Goal: Entertainment & Leisure: Consume media (video, audio)

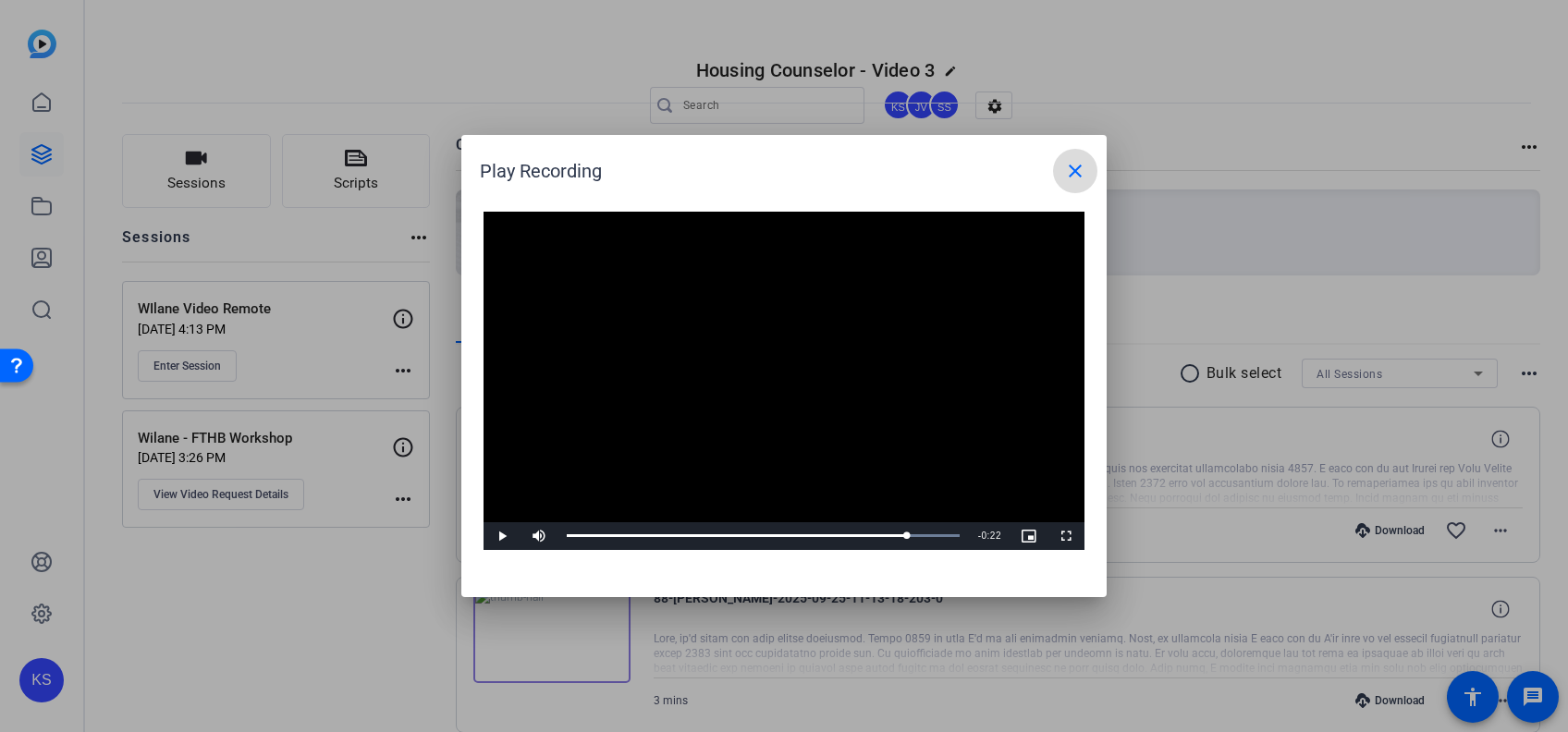
click at [1078, 168] on mat-icon "close" at bounding box center [1075, 171] width 22 height 22
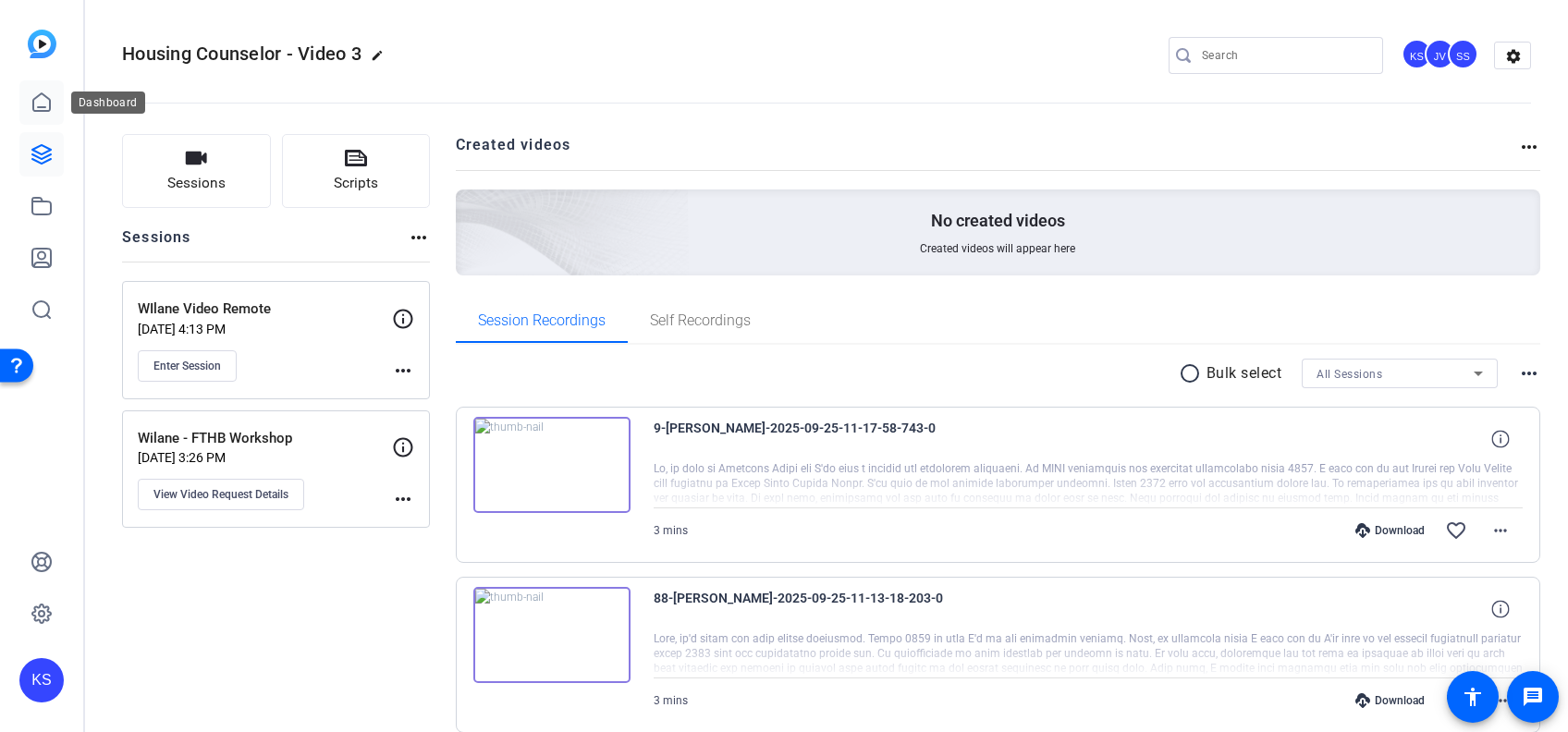
click at [47, 95] on icon at bounding box center [41, 102] width 22 height 22
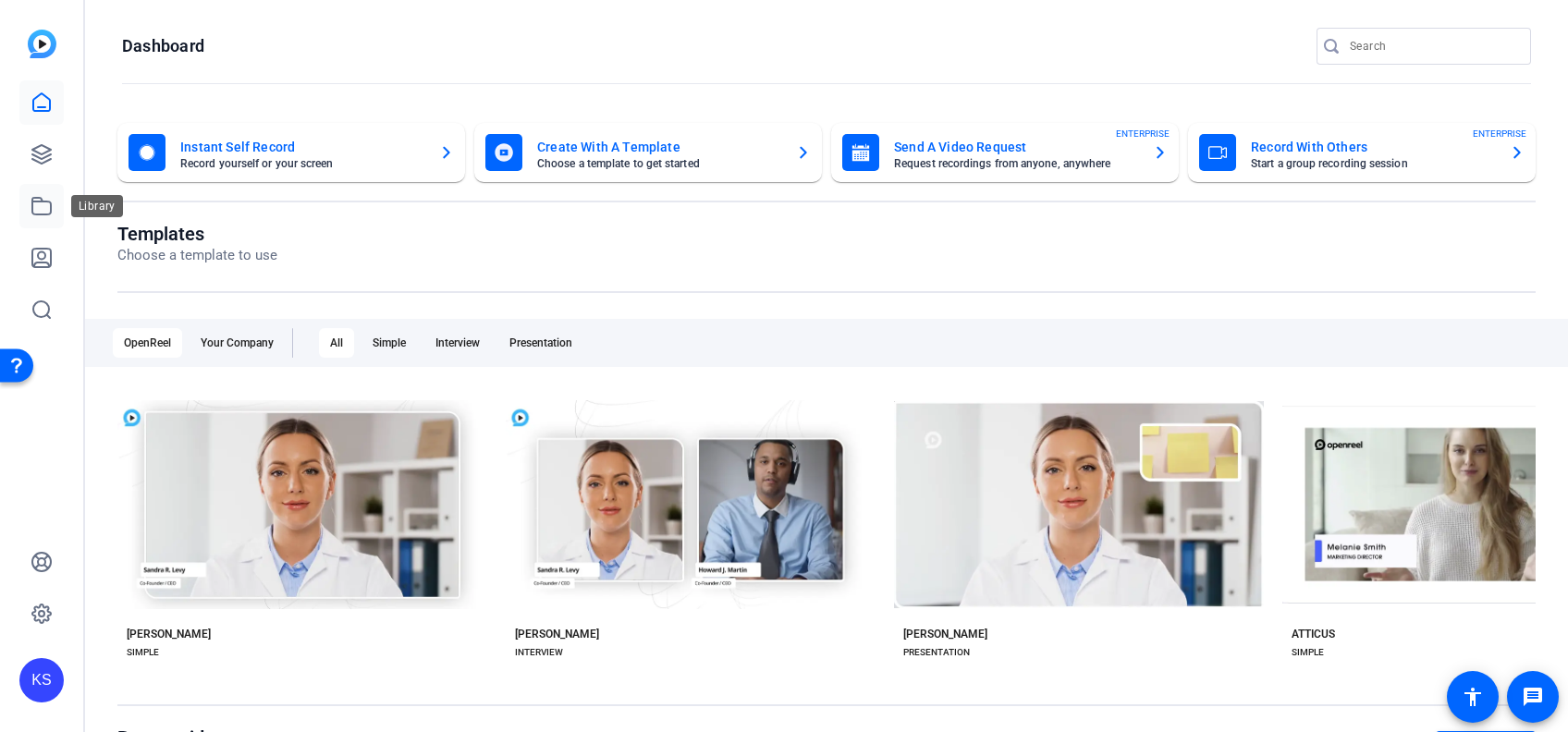
click at [41, 208] on icon at bounding box center [41, 205] width 22 height 22
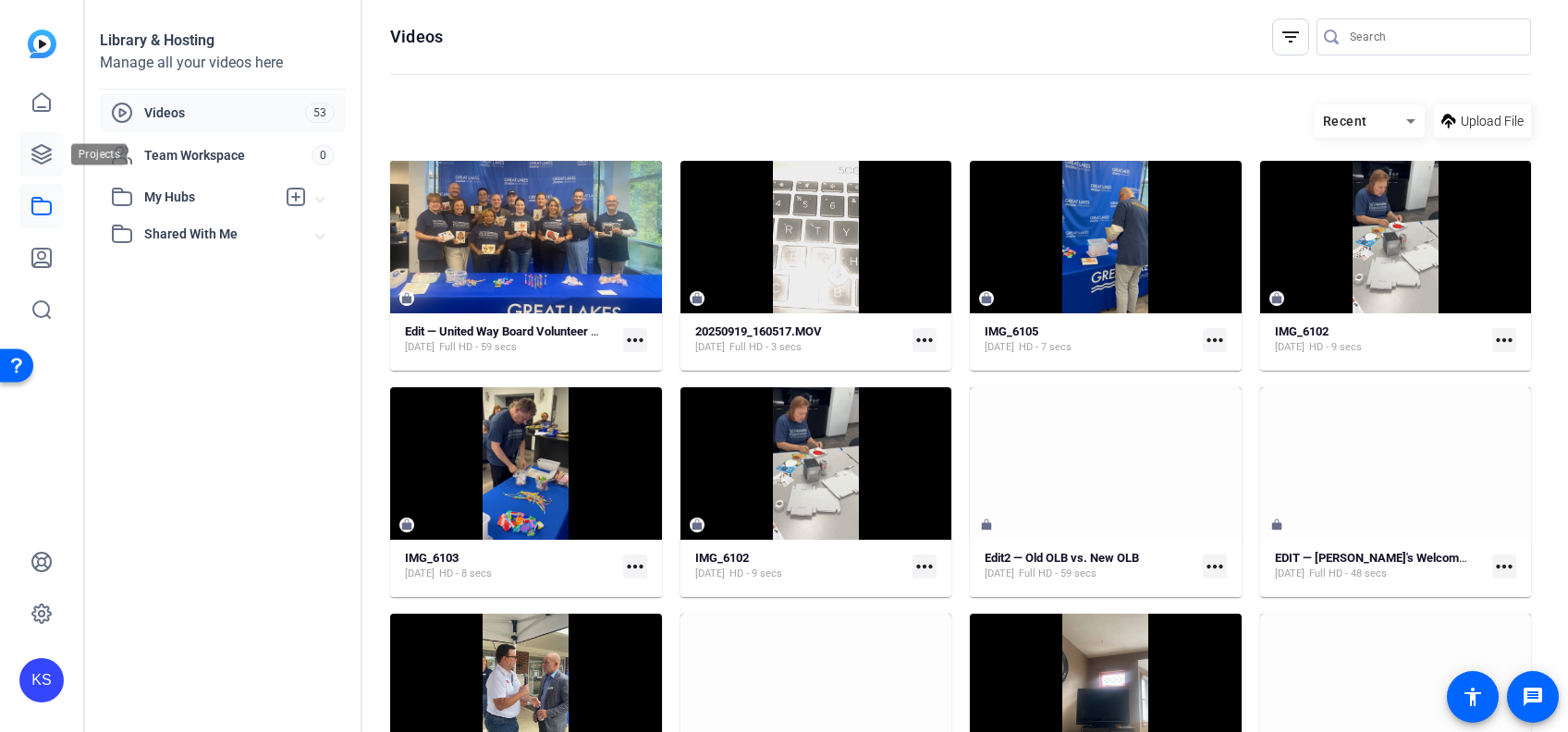
click at [38, 142] on link at bounding box center [41, 154] width 44 height 44
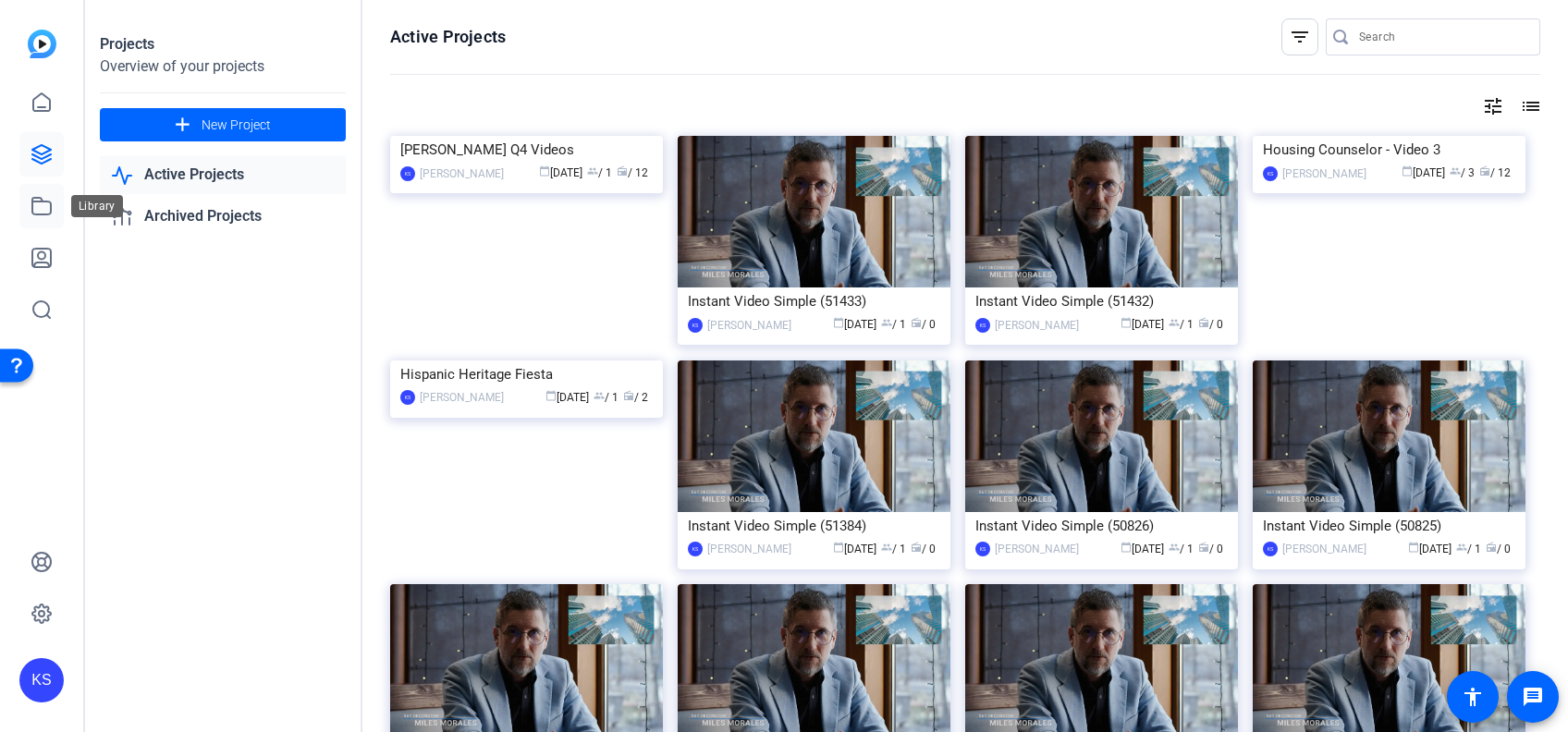
click at [35, 204] on icon at bounding box center [41, 205] width 22 height 22
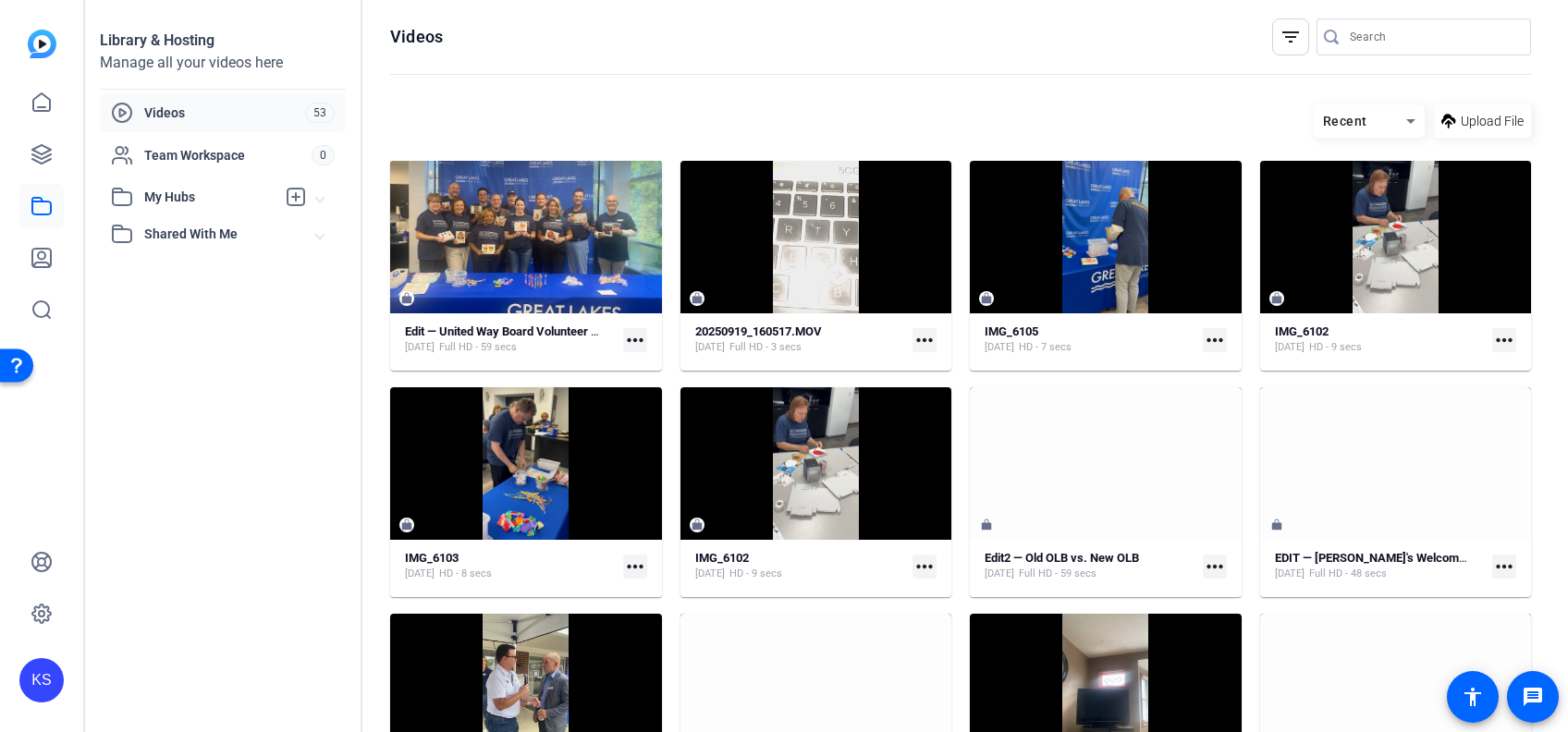
drag, startPoint x: 1459, startPoint y: 2, endPoint x: 807, endPoint y: 150, distance: 668.6
click at [807, 150] on hosting-toolbar "Recent Upload File" at bounding box center [960, 128] width 1142 height 66
click at [991, 59] on openreel-divider-bar at bounding box center [960, 75] width 1142 height 40
click at [1281, 42] on mat-icon "filter_list" at bounding box center [1290, 37] width 22 height 22
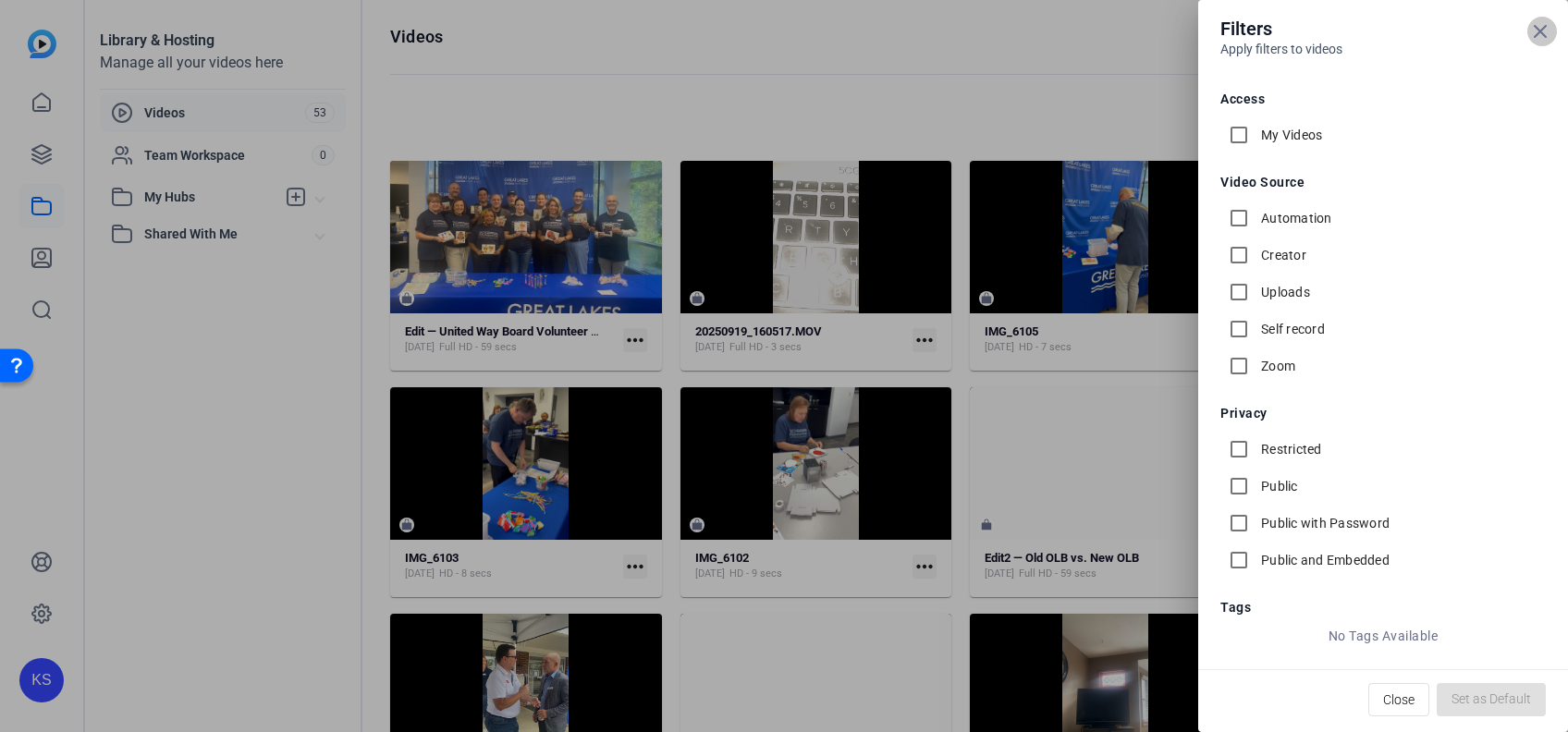
click at [1544, 34] on icon at bounding box center [1541, 32] width 12 height 12
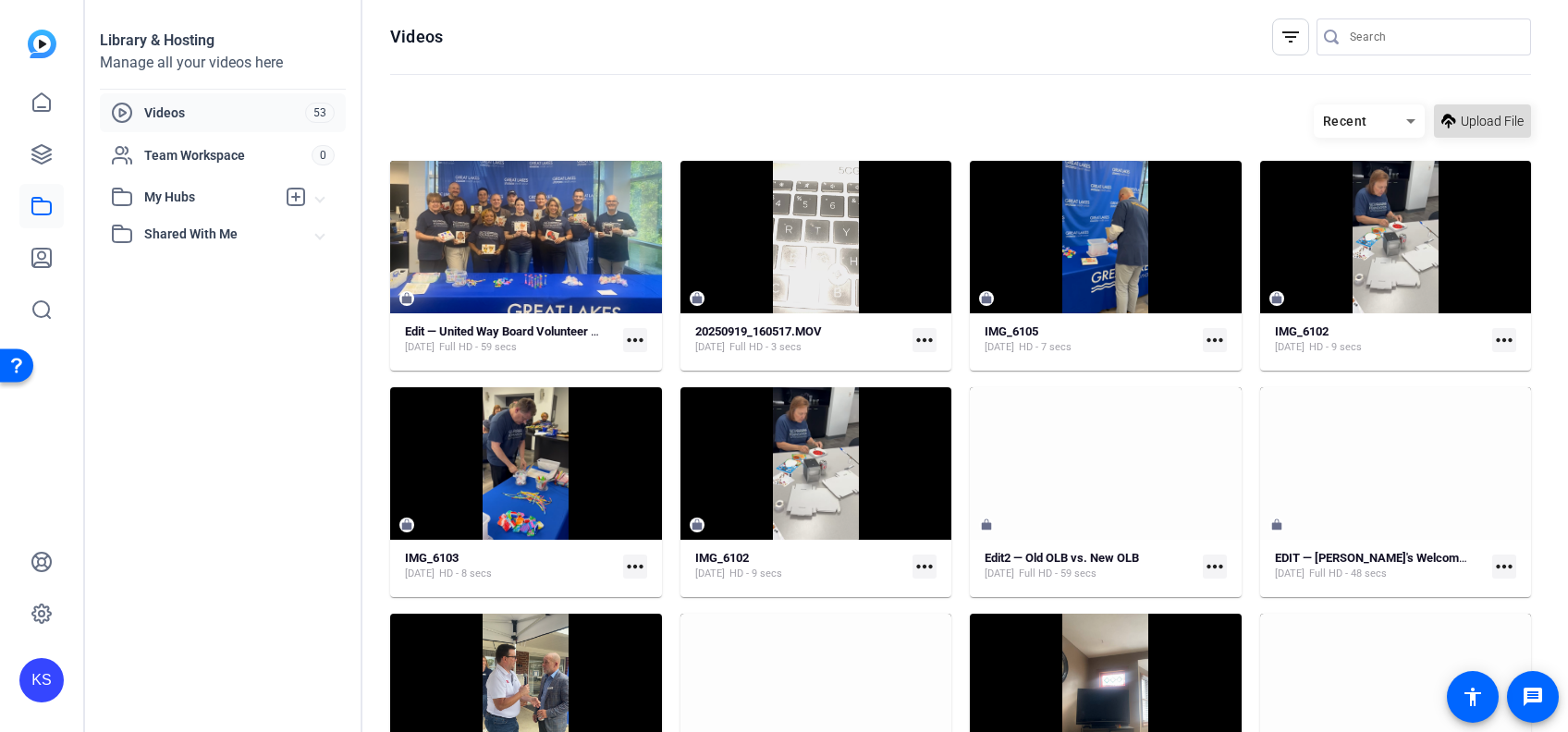
click at [1474, 121] on span "Upload File" at bounding box center [1492, 122] width 63 height 19
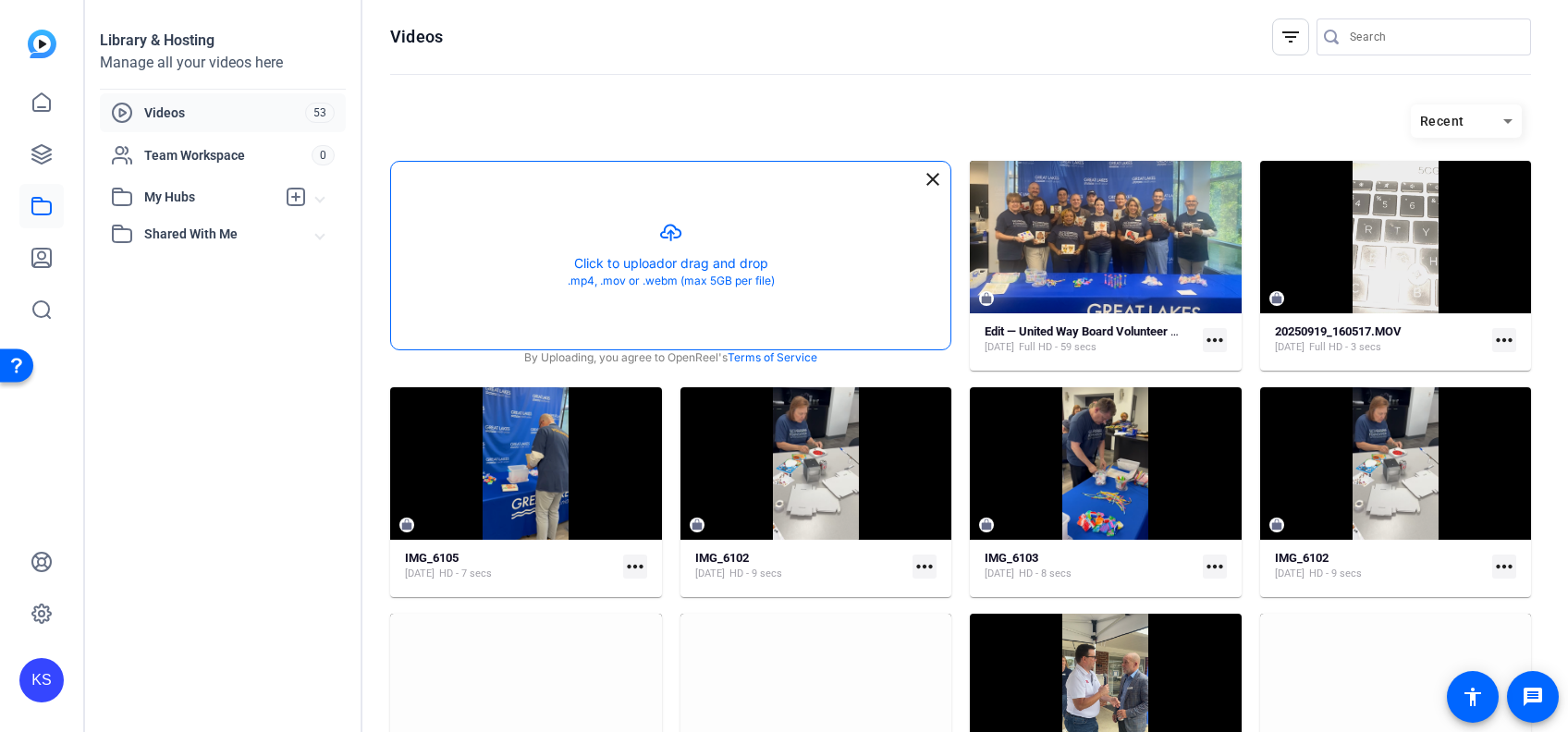
click at [629, 263] on button "button" at bounding box center [671, 256] width 560 height 188
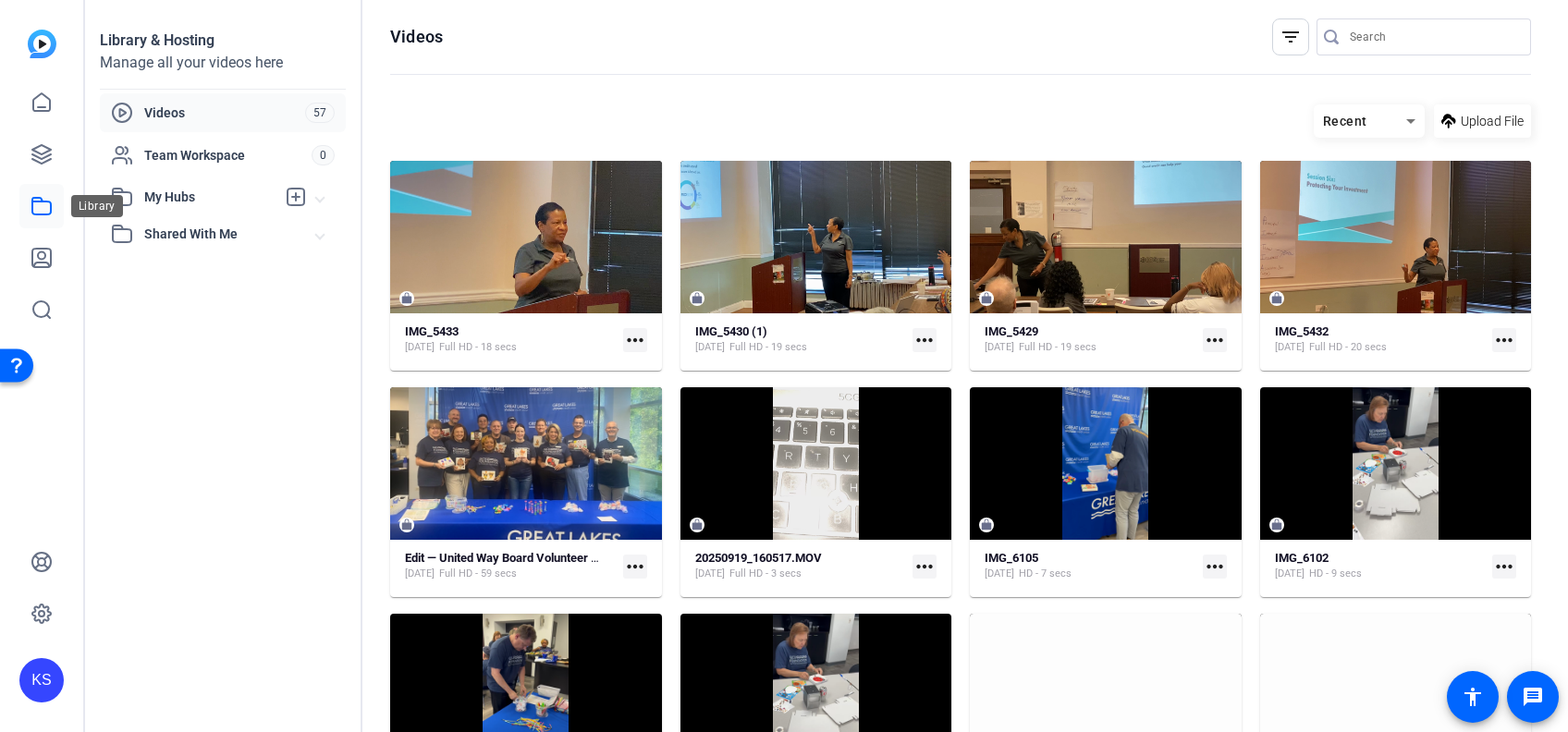
click at [48, 212] on icon at bounding box center [41, 205] width 22 height 22
click at [44, 150] on icon at bounding box center [41, 154] width 22 height 22
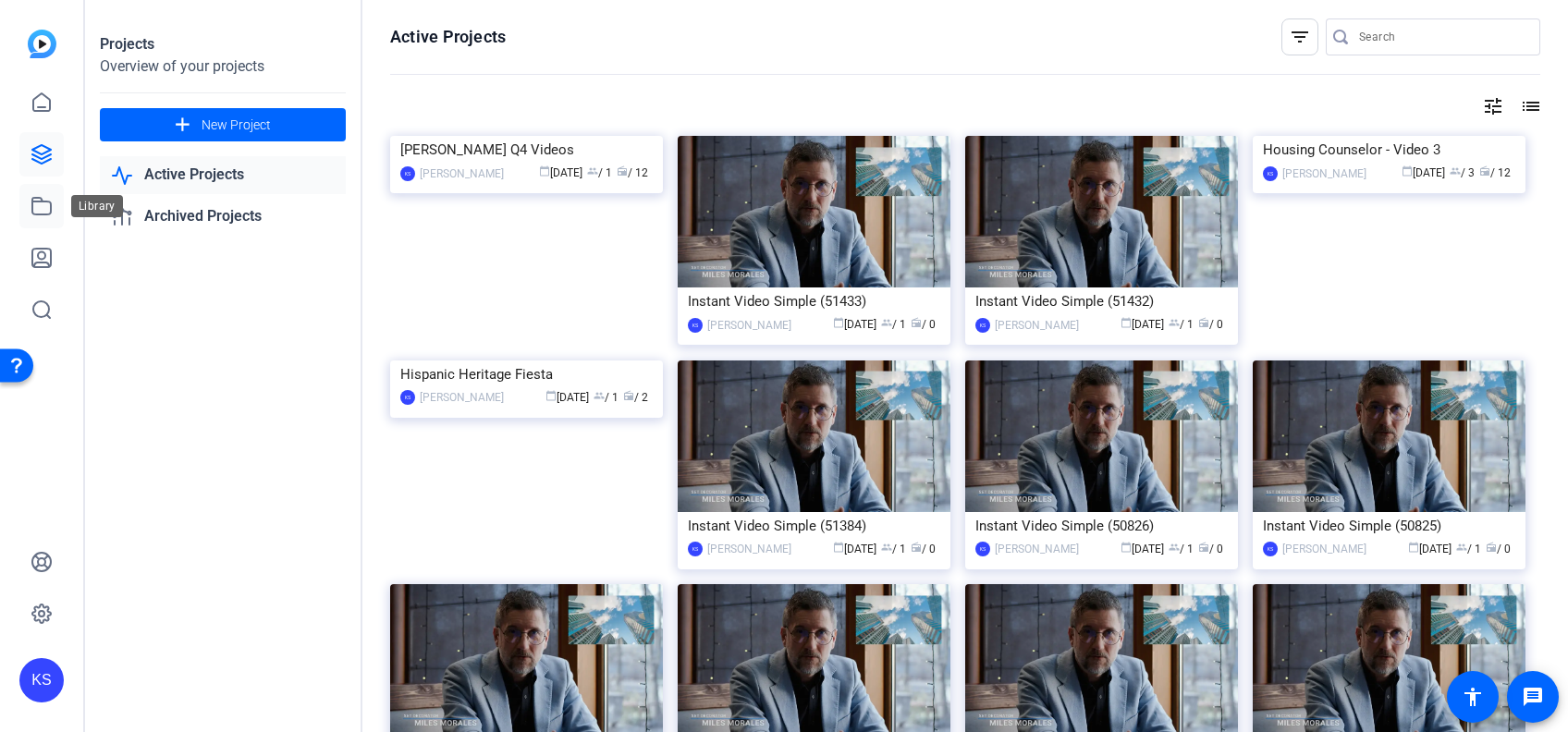
click at [37, 201] on icon at bounding box center [41, 205] width 18 height 16
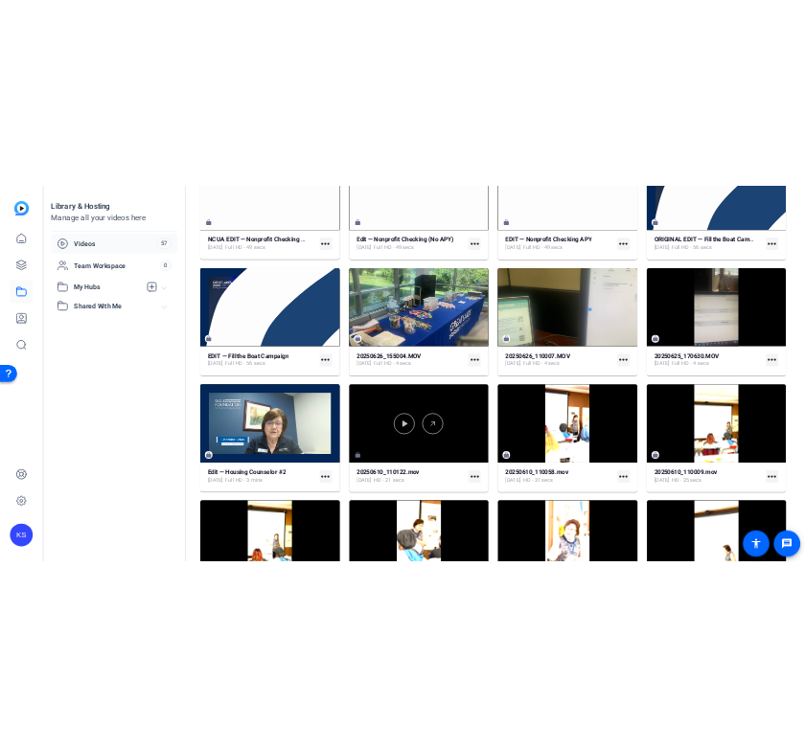
scroll to position [1177, 0]
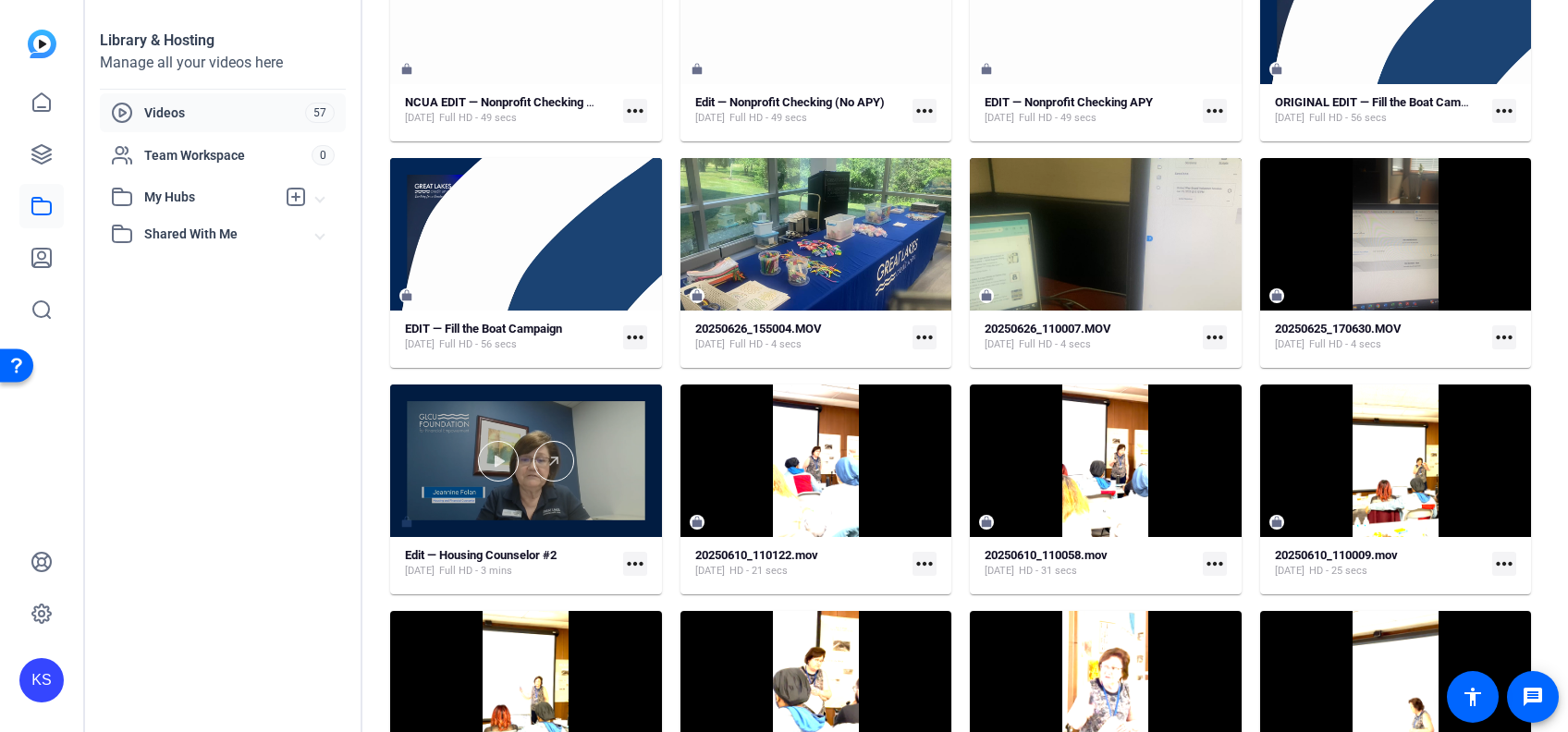
click at [522, 460] on div at bounding box center [526, 461] width 272 height 41
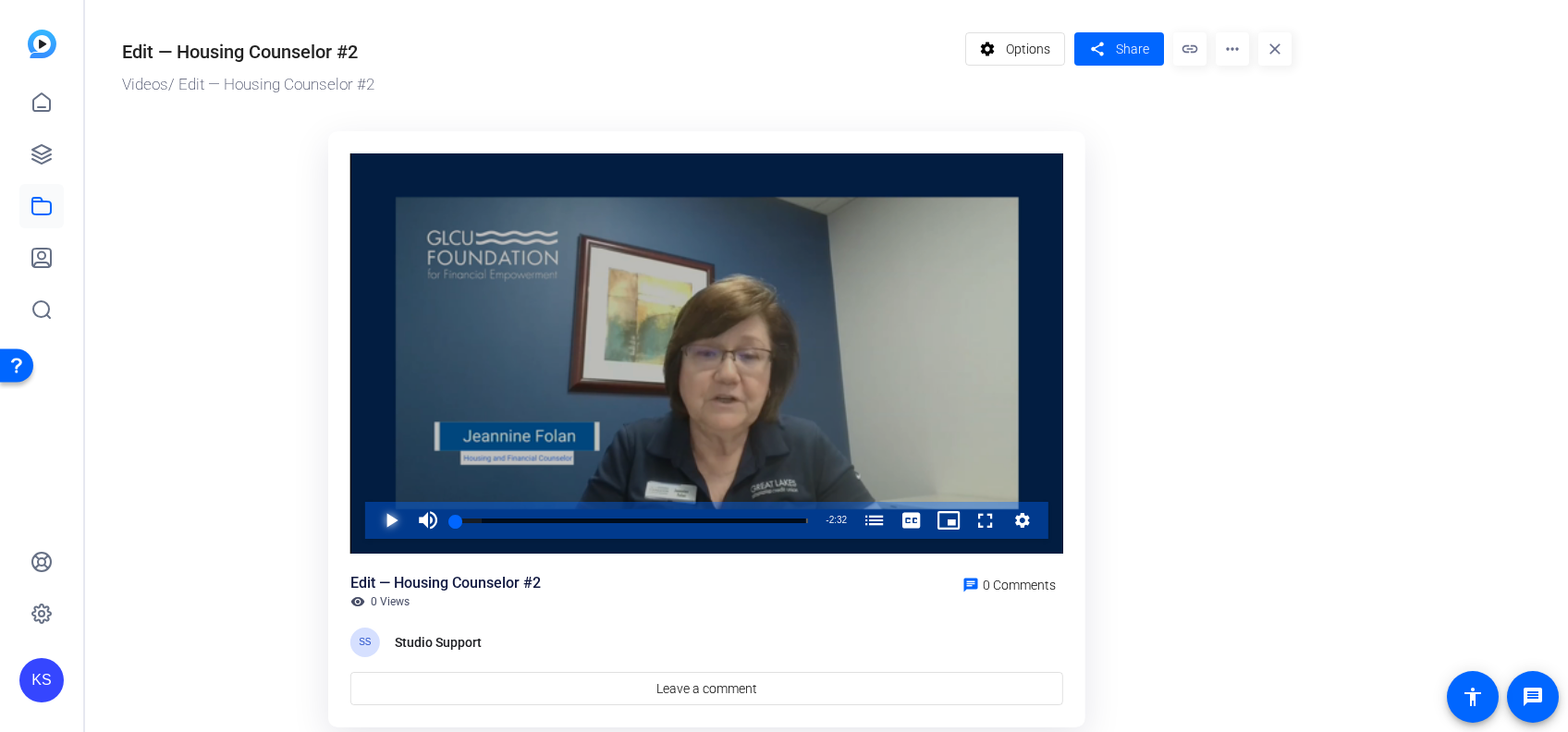
click at [372, 512] on span "Video Player" at bounding box center [372, 520] width 0 height 37
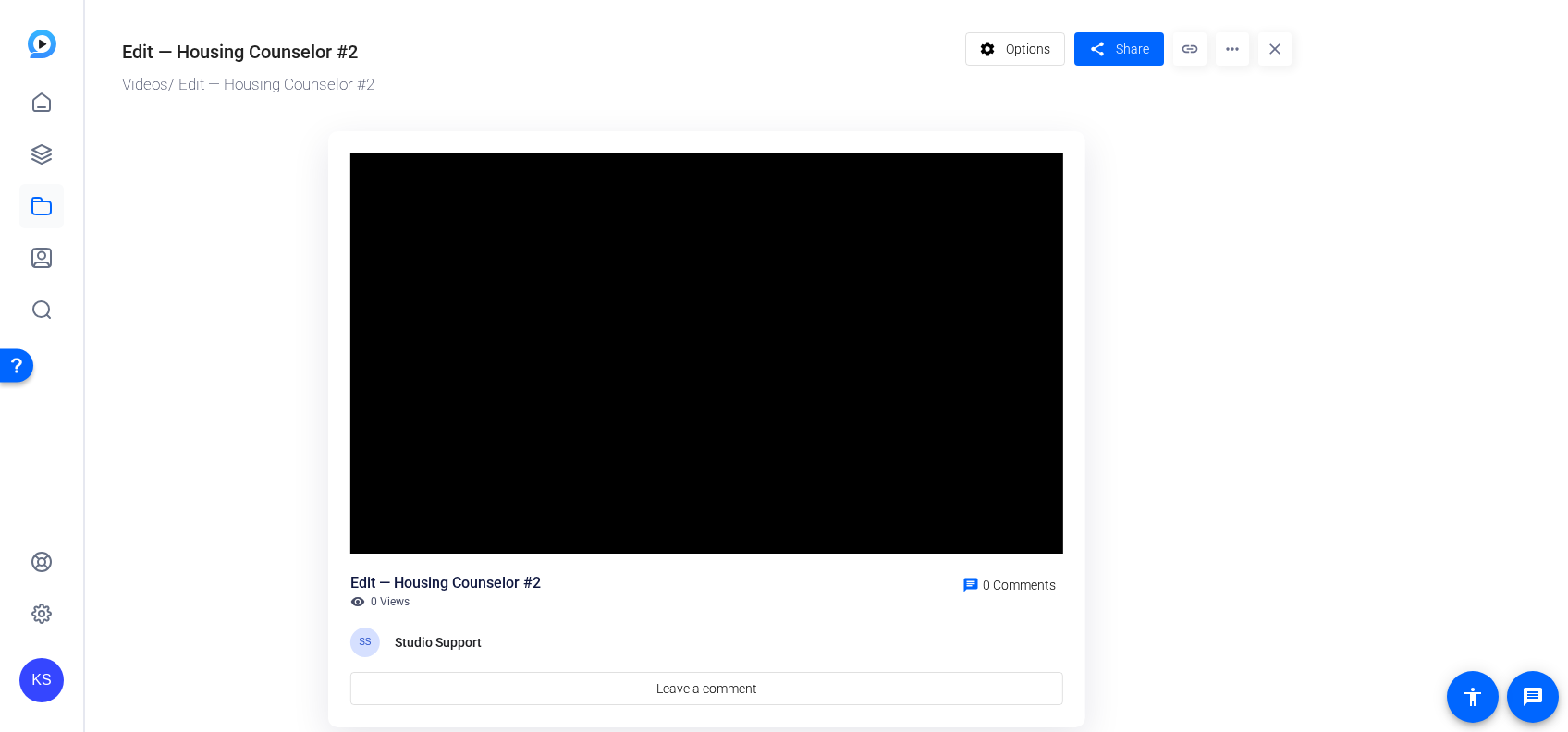
click at [389, 512] on div "Video Player is loading. Play Video Pause Mute 0% Current Time 0:05 / Duration …" at bounding box center [706, 354] width 713 height 401
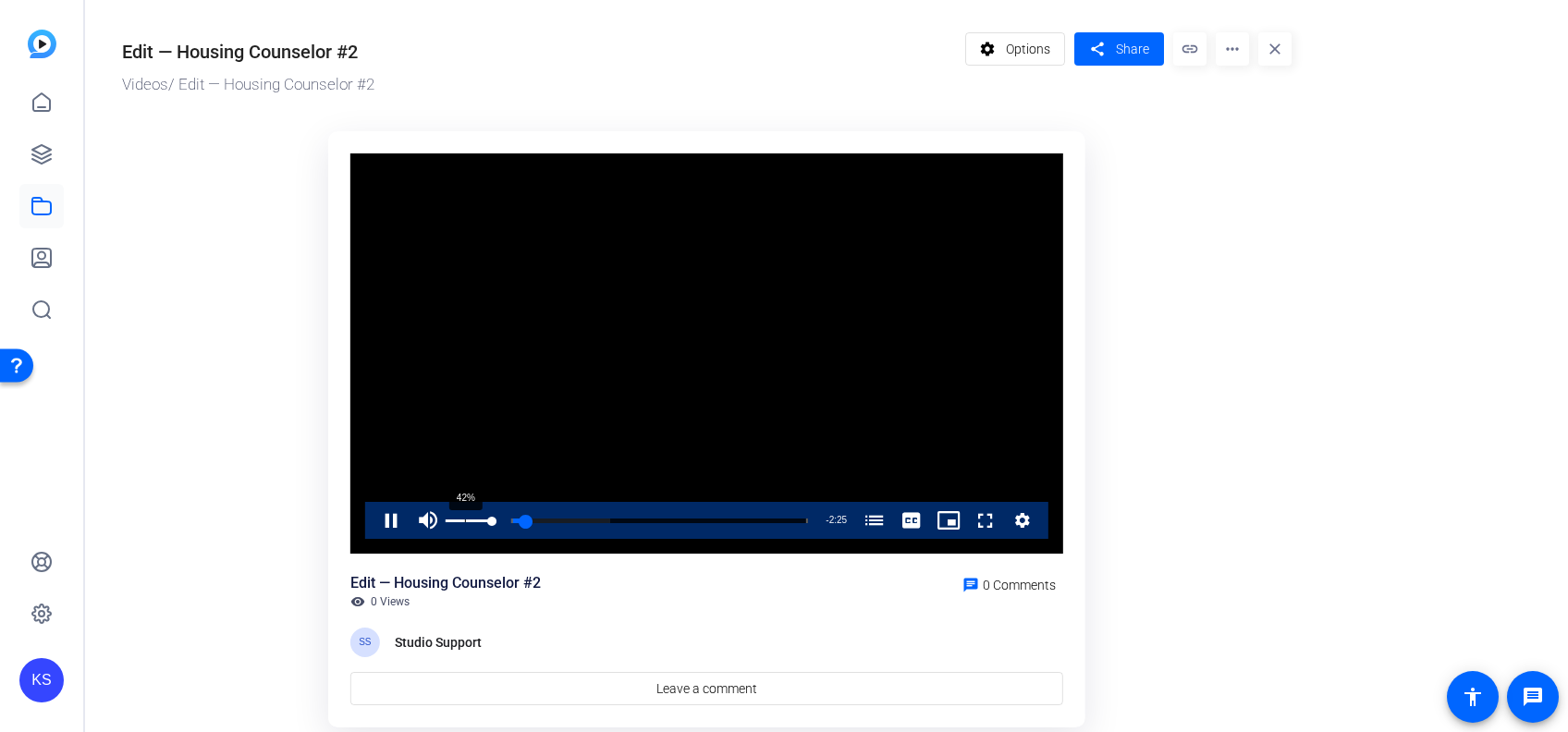
click at [465, 523] on div "42%" at bounding box center [469, 520] width 46 height 37
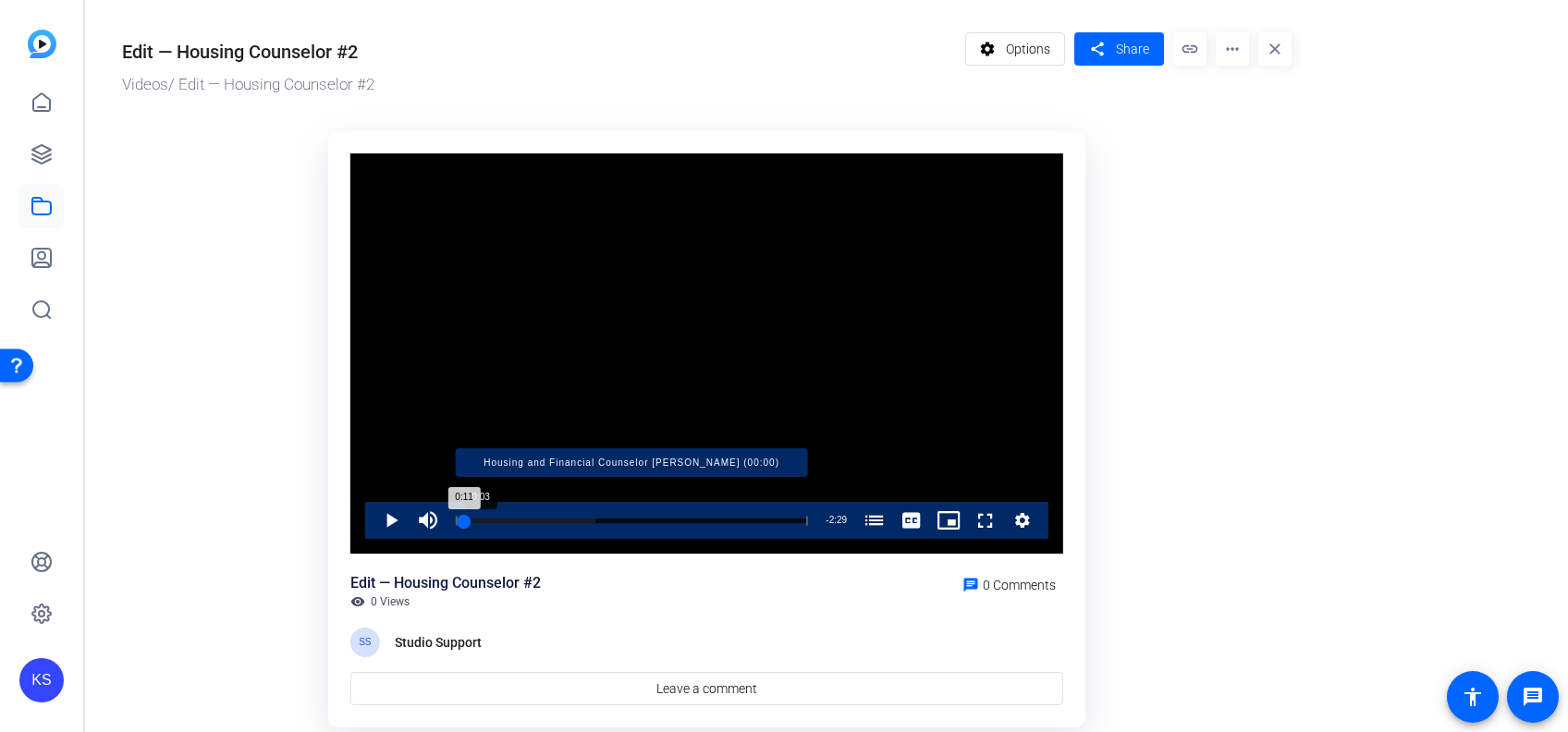
click at [463, 520] on div "Loaded : 39.78% 0:03 0:11 Housing and Financial Counselor [PERSON_NAME] (00:00)" at bounding box center [631, 521] width 352 height 5
click at [458, 522] on div "Loaded : 39.78% 0:01 0:01 Housing and Financial Counselor [PERSON_NAME] (00:00)" at bounding box center [631, 521] width 352 height 5
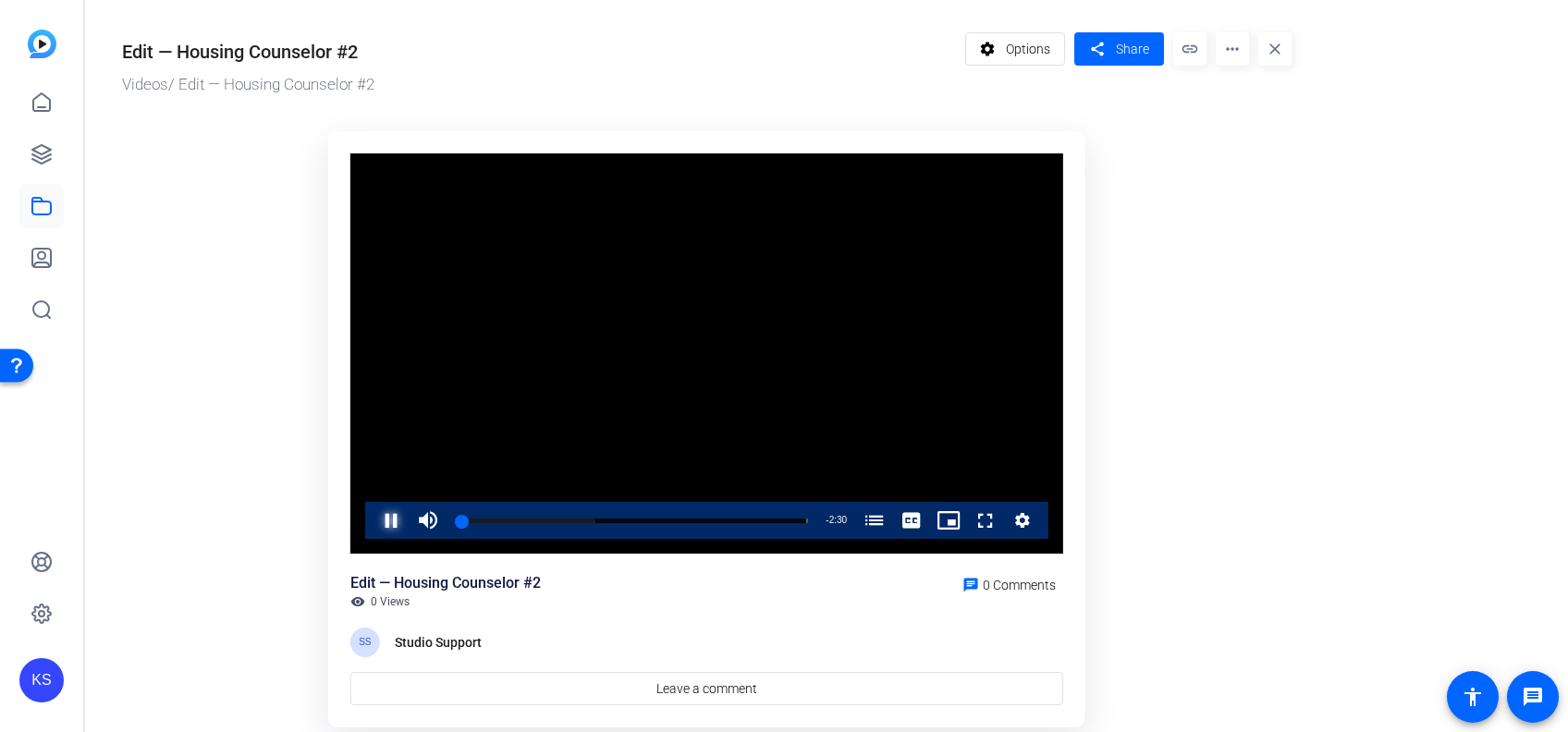
click at [372, 512] on span "Video Player" at bounding box center [372, 520] width 0 height 37
click at [1397, 544] on or-hosting-video-details "Edit — Housing Counselor #2 Videos / Edit — Housing Counselor #2 settings Optio…" at bounding box center [822, 376] width 1474 height 753
